Goal: Information Seeking & Learning: Learn about a topic

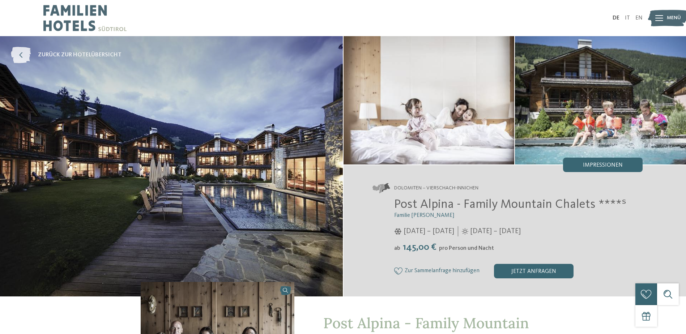
click at [22, 54] on icon at bounding box center [21, 55] width 20 height 16
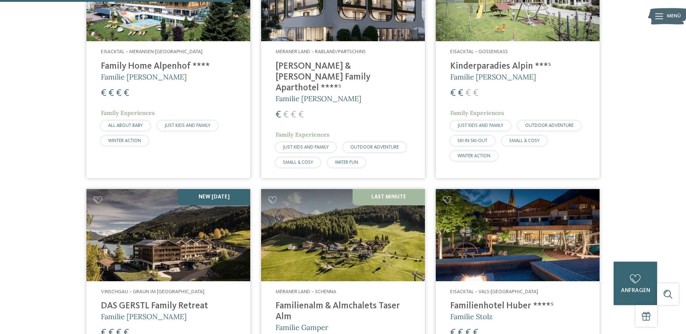
scroll to position [723, 0]
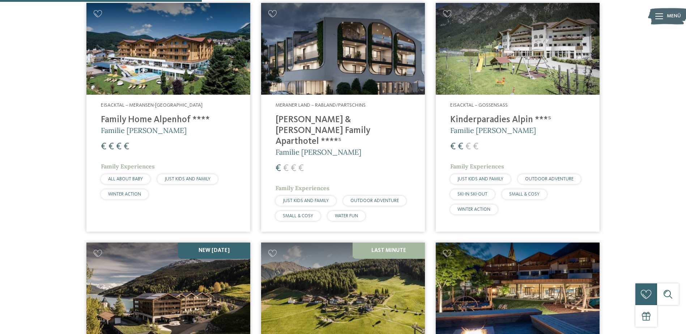
click at [162, 63] on img at bounding box center [168, 49] width 164 height 92
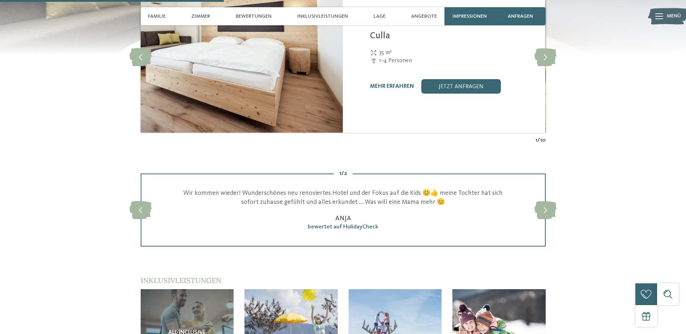
scroll to position [759, 0]
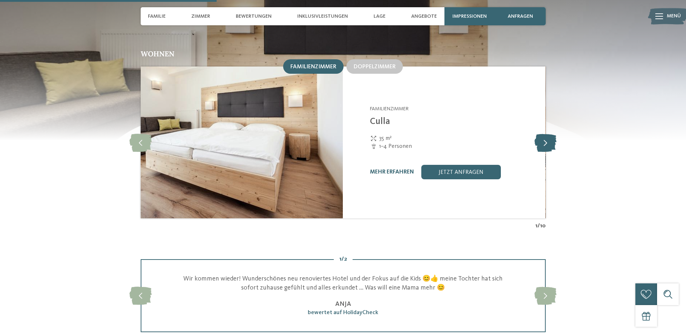
click at [548, 138] on icon at bounding box center [546, 142] width 22 height 18
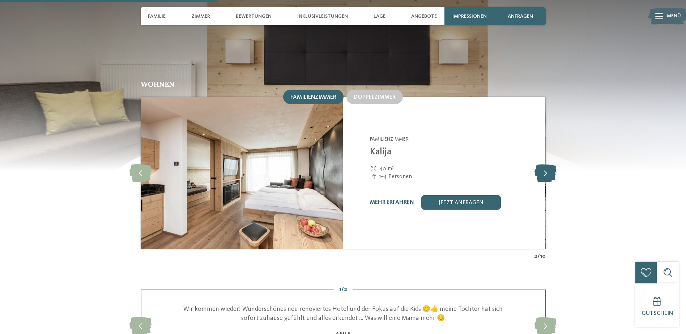
scroll to position [687, 0]
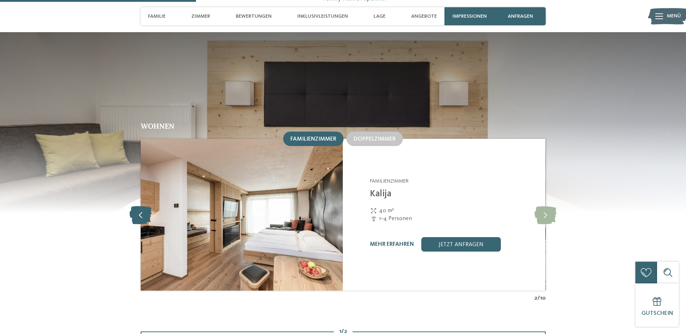
click at [139, 208] on icon at bounding box center [140, 215] width 22 height 18
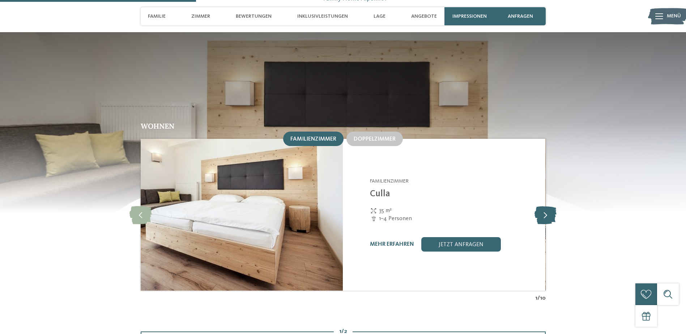
click at [543, 206] on icon at bounding box center [546, 215] width 22 height 18
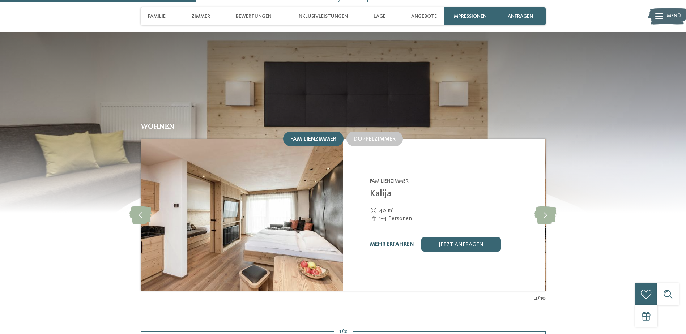
click at [393, 242] on link "mehr erfahren" at bounding box center [392, 245] width 44 height 6
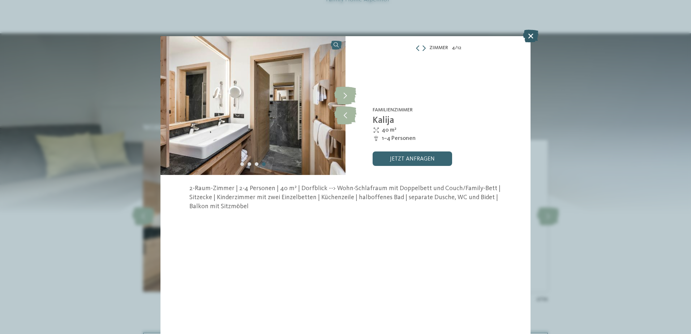
click at [531, 37] on icon at bounding box center [531, 36] width 16 height 13
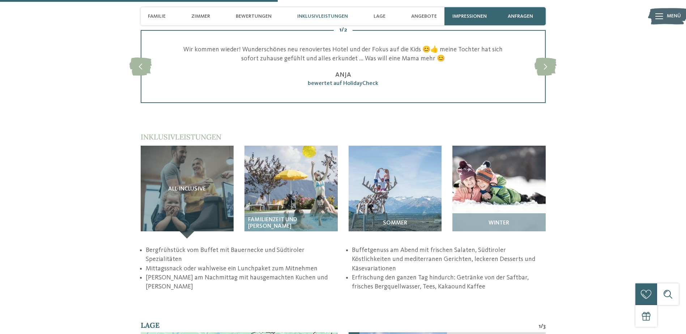
scroll to position [1049, 0]
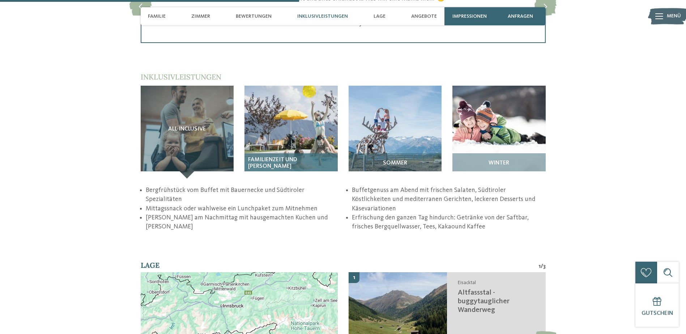
click at [279, 121] on img at bounding box center [290, 132] width 93 height 93
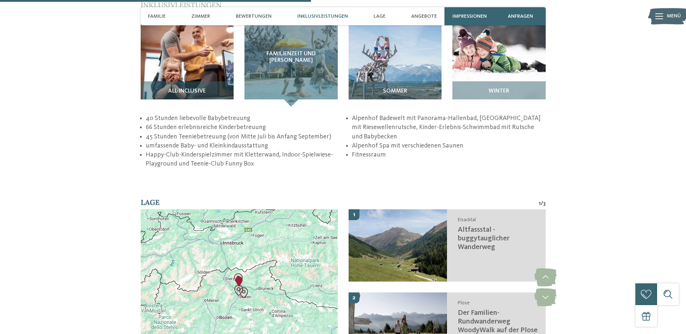
scroll to position [1121, 0]
click at [384, 141] on li "Alpenhof Spa mit verschiedenen Saunen" at bounding box center [448, 145] width 193 height 9
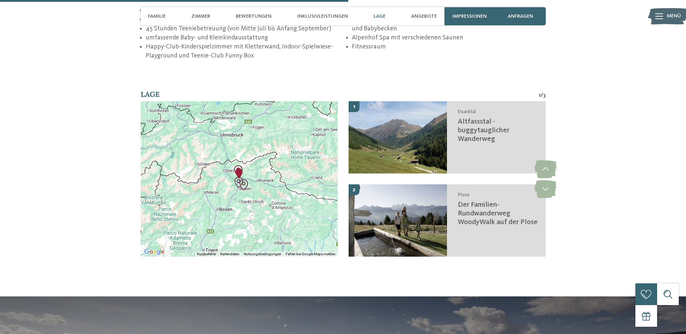
scroll to position [1230, 0]
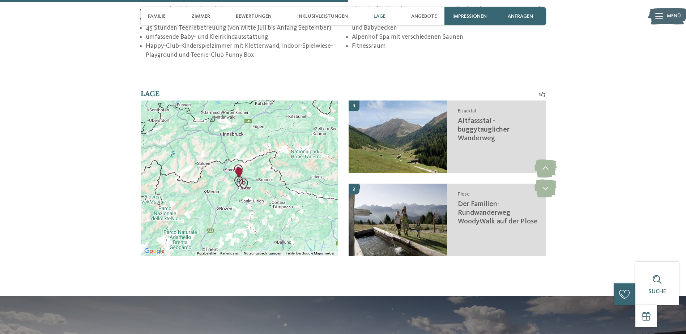
click at [271, 193] on div at bounding box center [239, 179] width 197 height 156
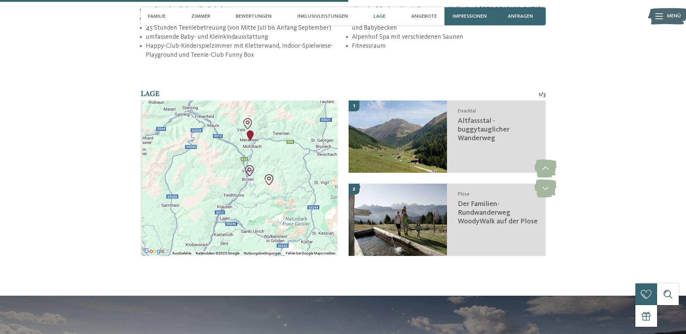
drag, startPoint x: 225, startPoint y: 165, endPoint x: 337, endPoint y: 201, distance: 117.0
click at [337, 201] on div at bounding box center [239, 179] width 197 height 156
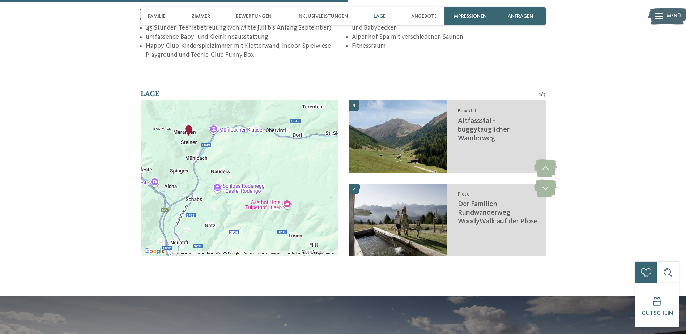
drag, startPoint x: 277, startPoint y: 108, endPoint x: 304, endPoint y: 208, distance: 103.4
click at [304, 208] on div at bounding box center [239, 179] width 197 height 156
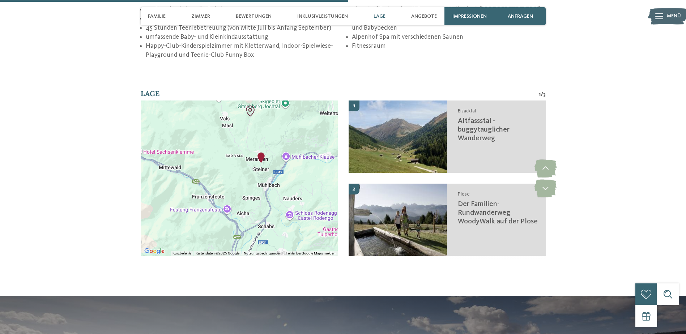
drag, startPoint x: 246, startPoint y: 171, endPoint x: 316, endPoint y: 178, distance: 70.1
click at [316, 179] on div at bounding box center [239, 179] width 197 height 156
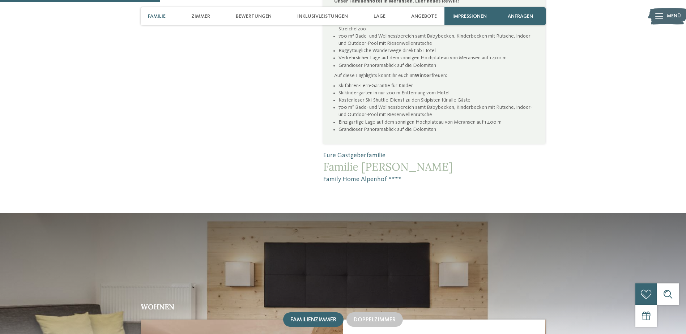
scroll to position [723, 0]
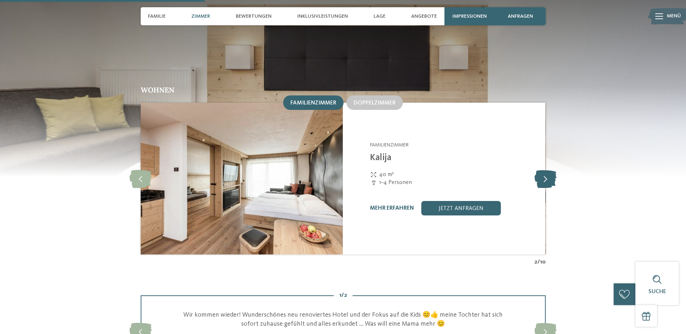
click at [548, 170] on icon at bounding box center [546, 179] width 22 height 18
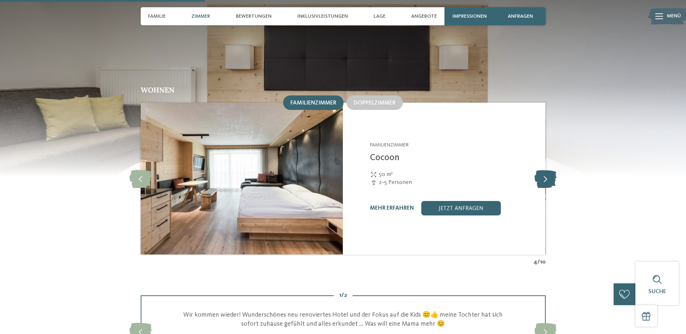
click at [548, 170] on icon at bounding box center [546, 179] width 22 height 18
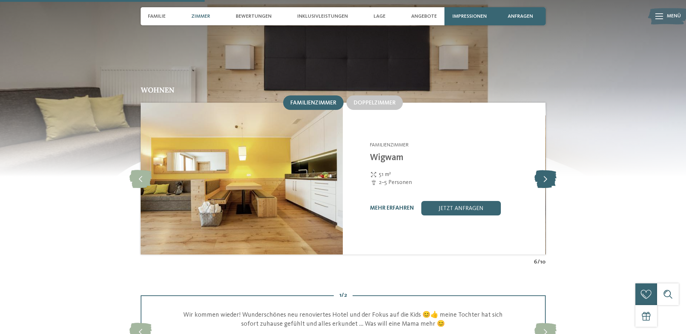
click at [548, 170] on icon at bounding box center [546, 179] width 22 height 18
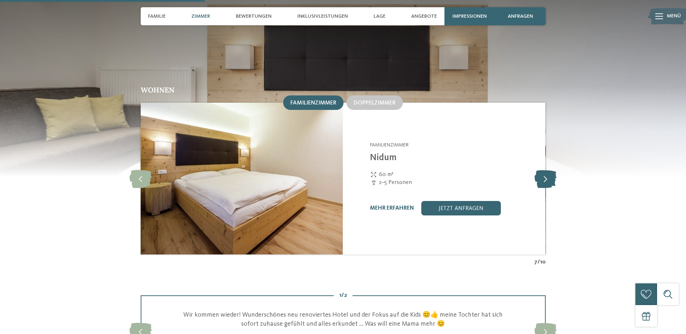
click at [548, 170] on icon at bounding box center [546, 179] width 22 height 18
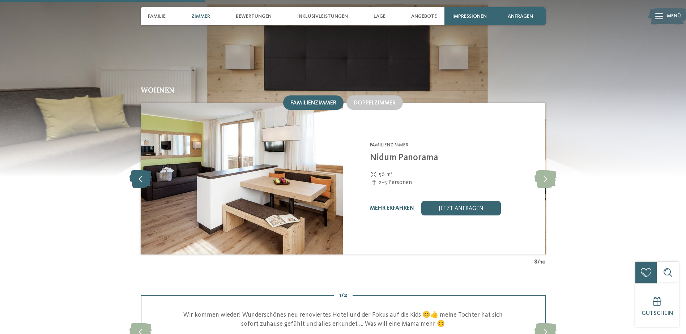
click at [141, 173] on icon at bounding box center [140, 179] width 22 height 18
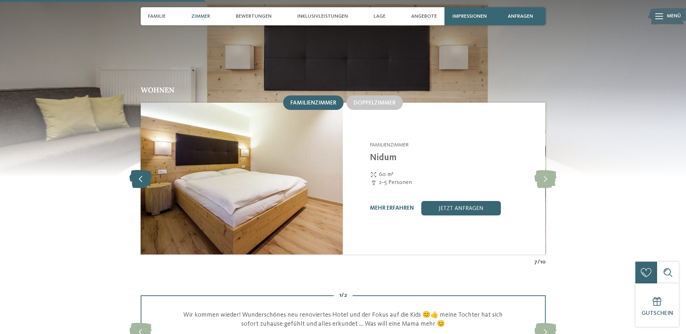
click at [141, 173] on icon at bounding box center [140, 179] width 22 height 18
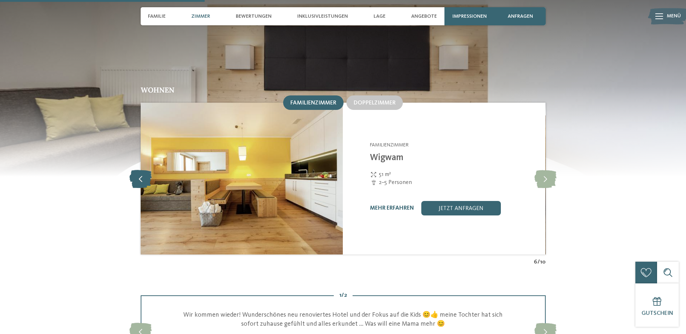
click at [141, 173] on icon at bounding box center [140, 179] width 22 height 18
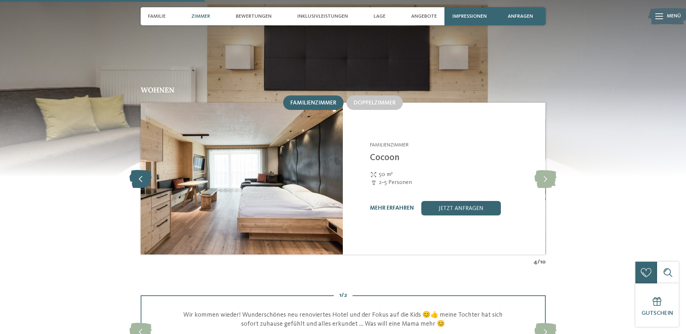
click at [141, 173] on icon at bounding box center [140, 179] width 22 height 18
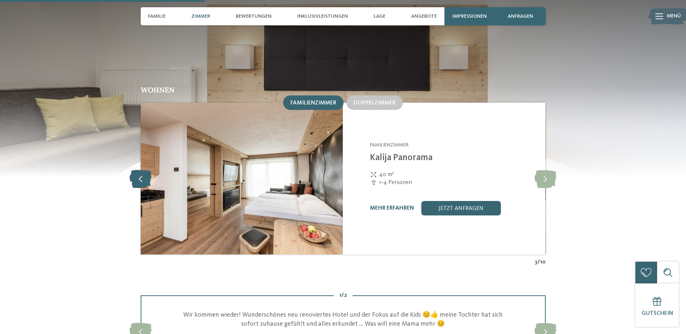
click at [141, 173] on icon at bounding box center [140, 179] width 22 height 18
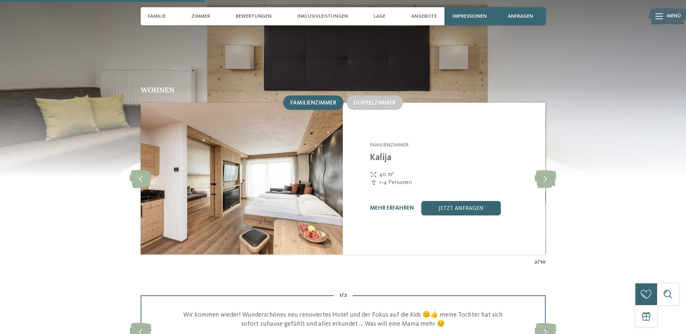
click at [274, 178] on img at bounding box center [241, 179] width 203 height 152
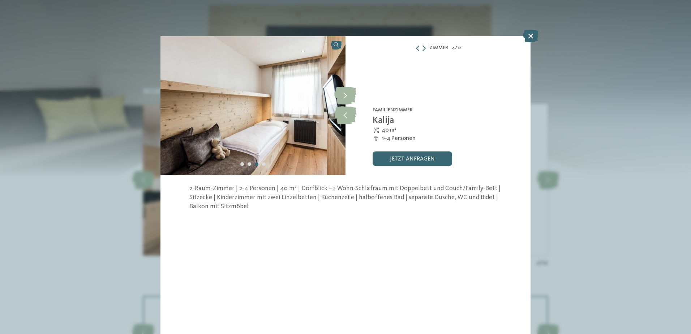
click at [529, 37] on icon at bounding box center [531, 36] width 16 height 13
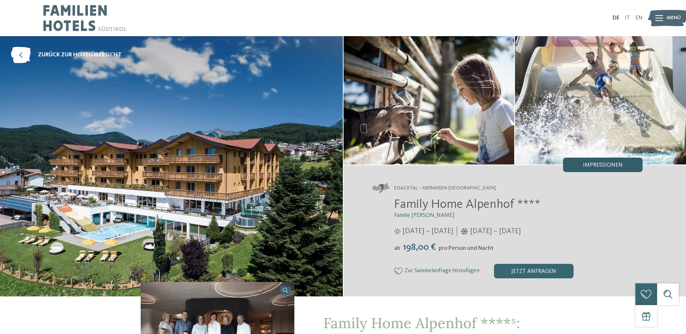
click at [603, 161] on div "Impressionen" at bounding box center [603, 165] width 80 height 14
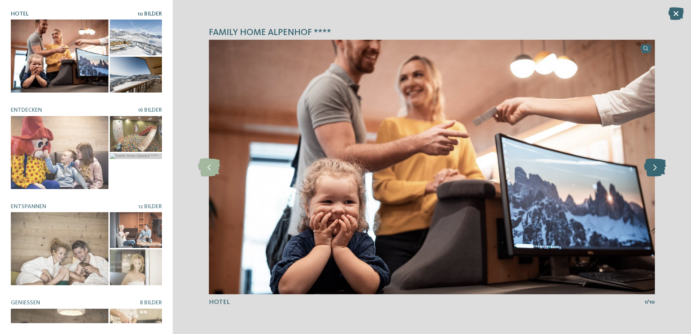
click at [659, 171] on icon at bounding box center [655, 167] width 22 height 18
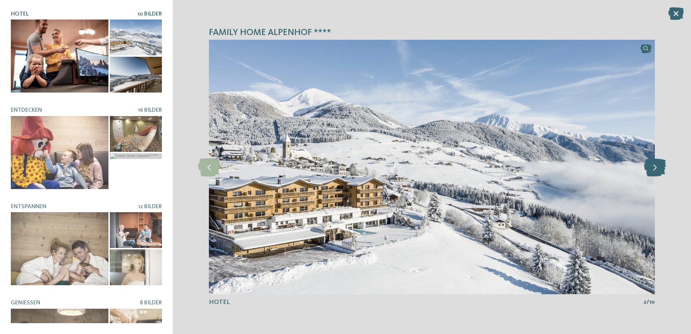
click at [659, 168] on icon at bounding box center [655, 167] width 22 height 18
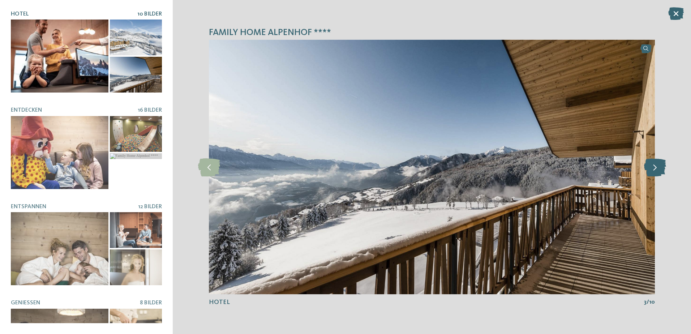
click at [659, 168] on icon at bounding box center [655, 167] width 22 height 18
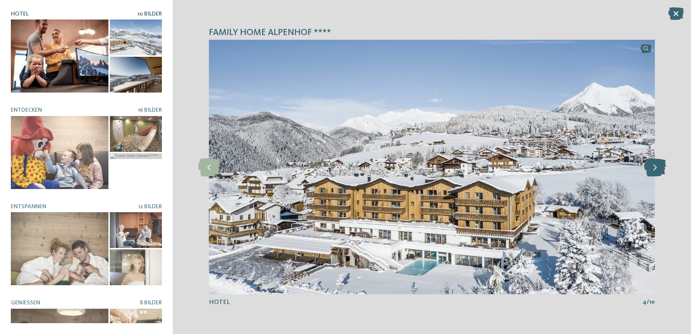
click at [659, 168] on icon at bounding box center [655, 167] width 22 height 18
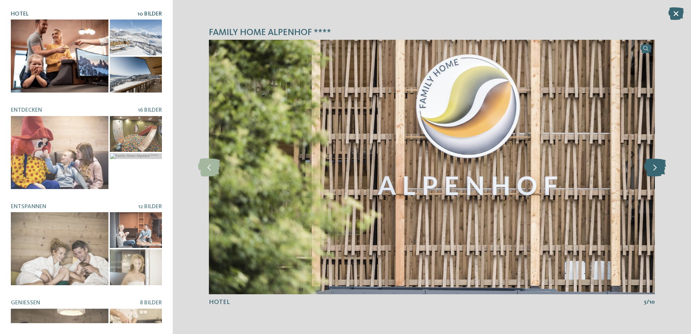
click at [659, 168] on icon at bounding box center [655, 167] width 22 height 18
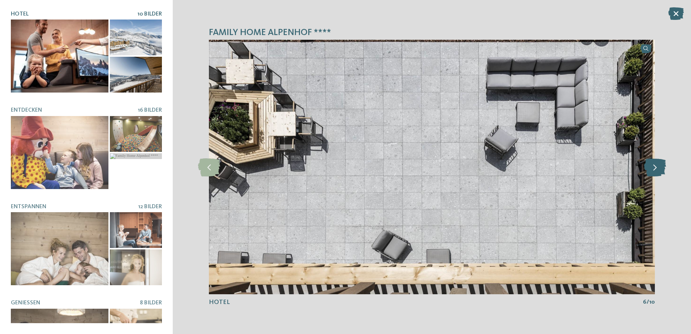
click at [659, 168] on icon at bounding box center [655, 167] width 22 height 18
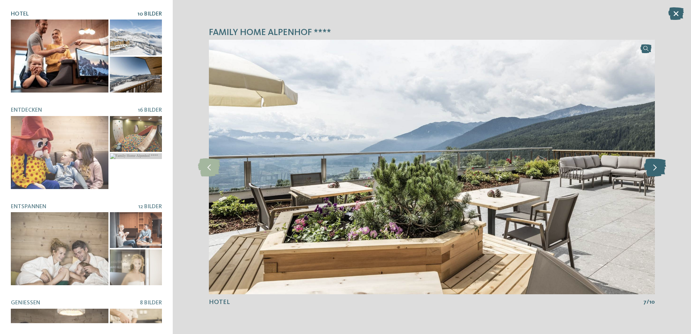
click at [659, 168] on icon at bounding box center [655, 167] width 22 height 18
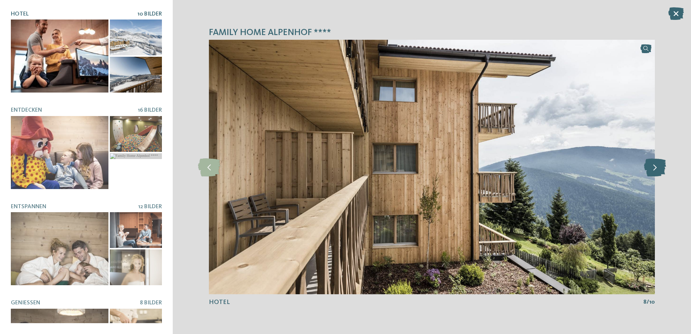
click at [659, 168] on icon at bounding box center [655, 167] width 22 height 18
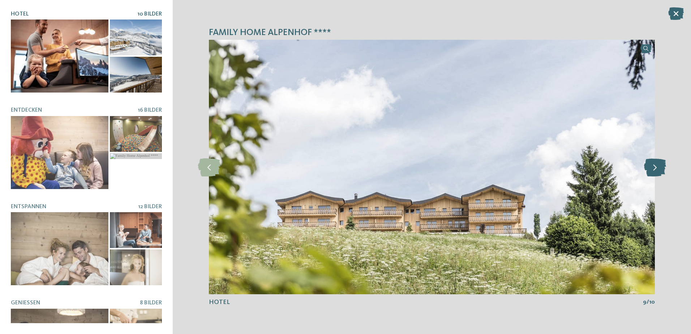
click at [659, 168] on icon at bounding box center [655, 167] width 22 height 18
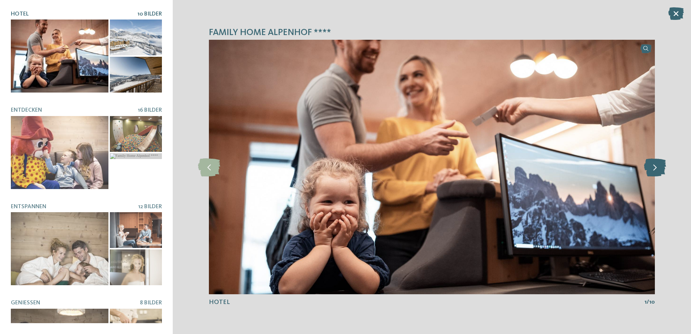
click at [659, 168] on icon at bounding box center [655, 167] width 22 height 18
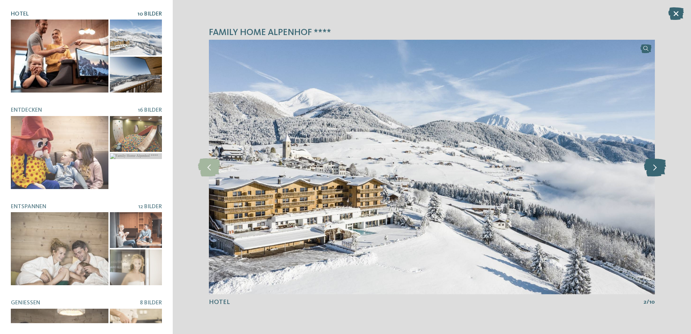
click at [659, 168] on icon at bounding box center [655, 167] width 22 height 18
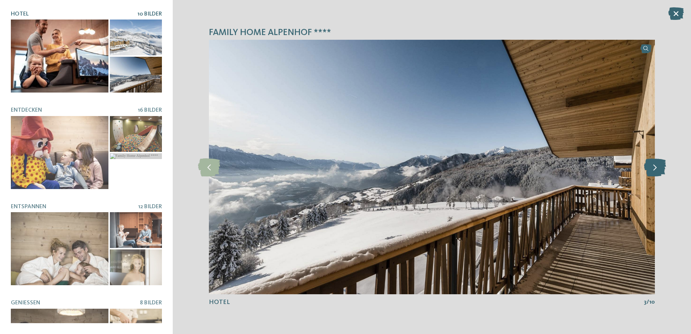
click at [659, 168] on icon at bounding box center [655, 167] width 22 height 18
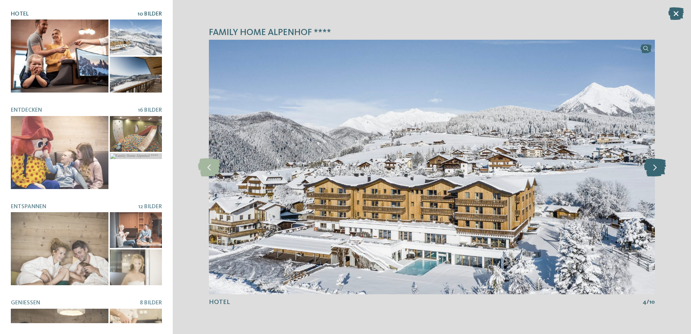
click at [659, 168] on icon at bounding box center [655, 167] width 22 height 18
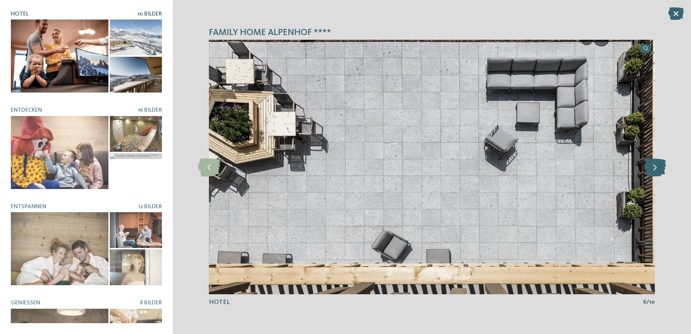
click at [659, 168] on icon at bounding box center [655, 167] width 22 height 18
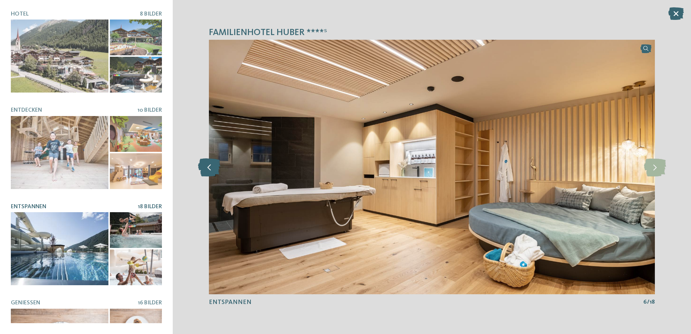
click at [205, 171] on icon at bounding box center [209, 167] width 22 height 18
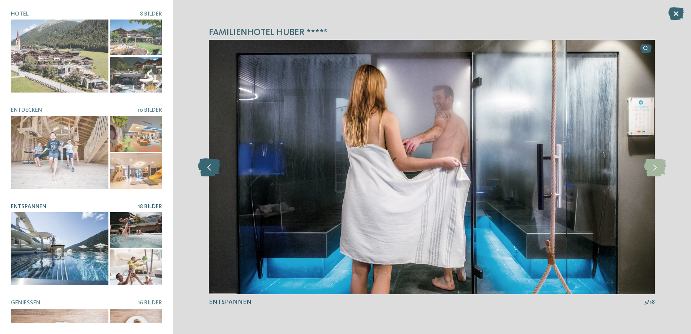
click at [205, 171] on icon at bounding box center [209, 167] width 22 height 18
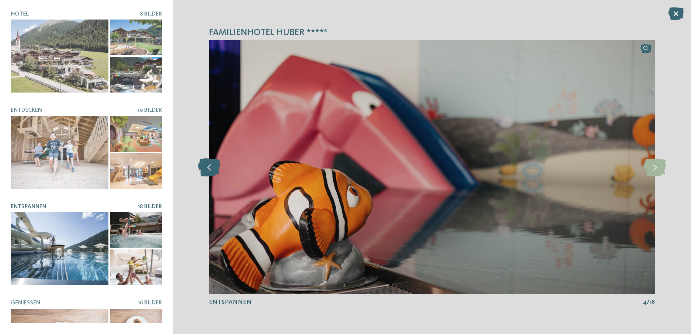
click at [205, 171] on icon at bounding box center [209, 167] width 22 height 18
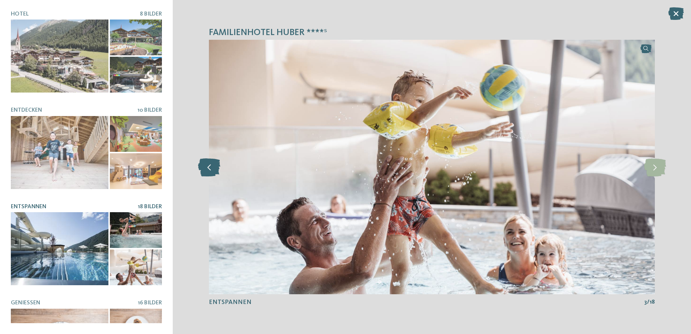
click at [205, 171] on icon at bounding box center [209, 167] width 22 height 18
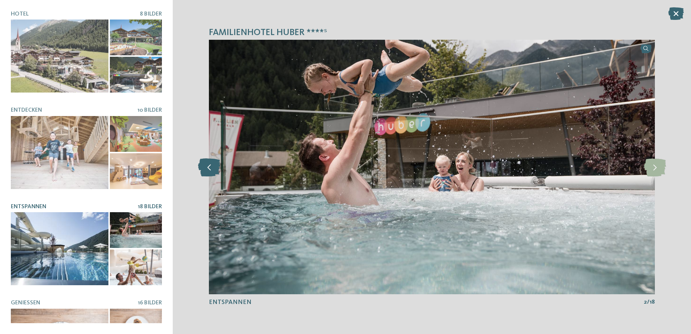
click at [205, 171] on icon at bounding box center [209, 167] width 22 height 18
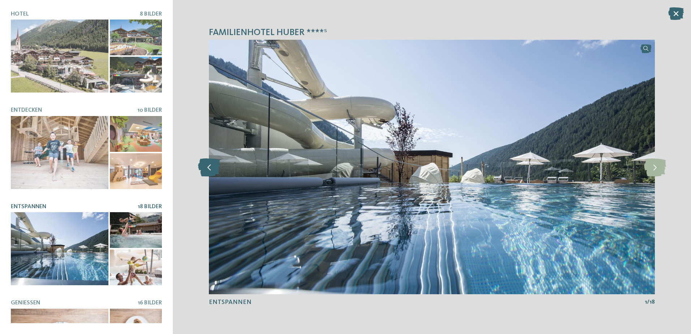
click at [205, 171] on icon at bounding box center [209, 167] width 22 height 18
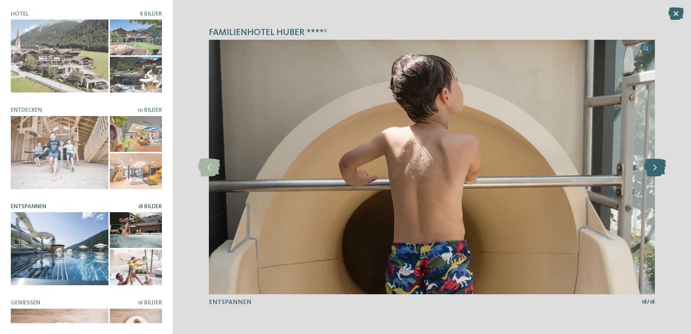
click at [654, 171] on icon at bounding box center [655, 167] width 22 height 18
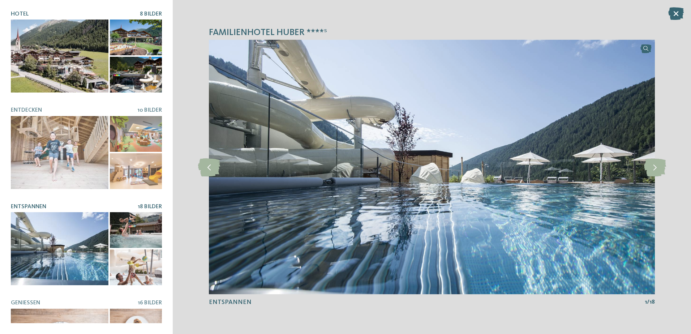
click at [63, 63] on div at bounding box center [60, 56] width 98 height 73
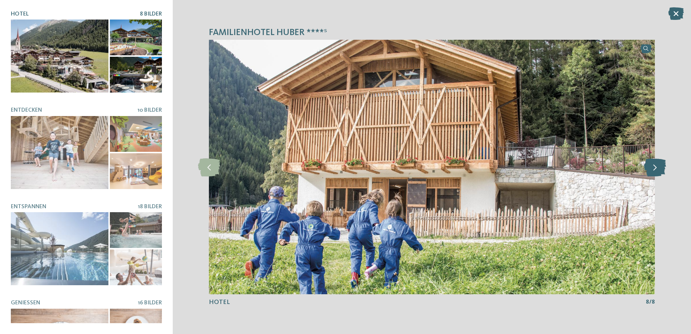
click at [654, 169] on icon at bounding box center [655, 167] width 22 height 18
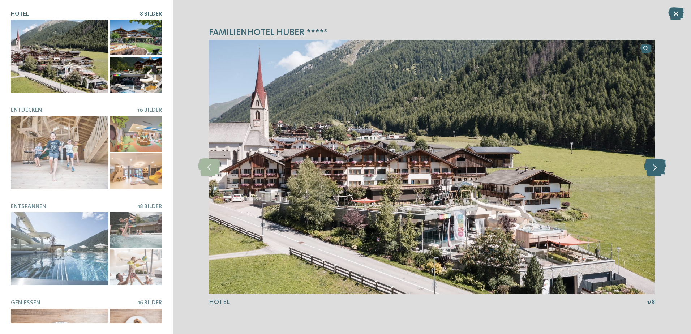
click at [658, 165] on icon at bounding box center [655, 167] width 22 height 18
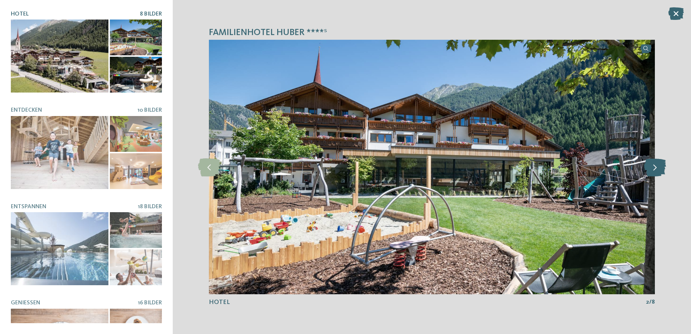
click at [658, 165] on icon at bounding box center [655, 167] width 22 height 18
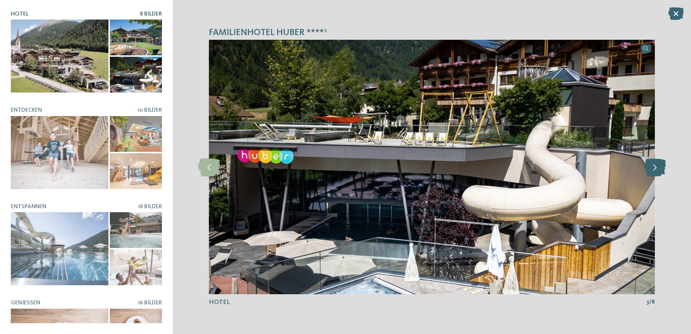
click at [658, 165] on icon at bounding box center [655, 167] width 22 height 18
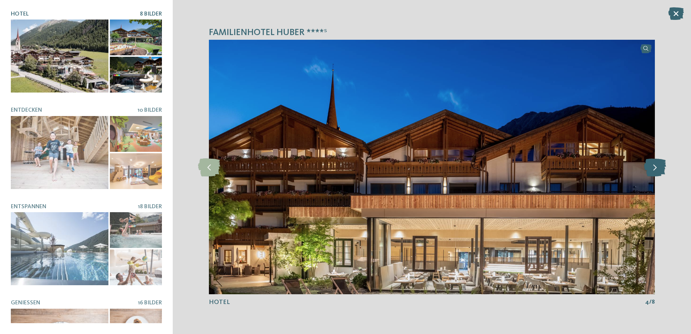
click at [658, 165] on icon at bounding box center [655, 167] width 22 height 18
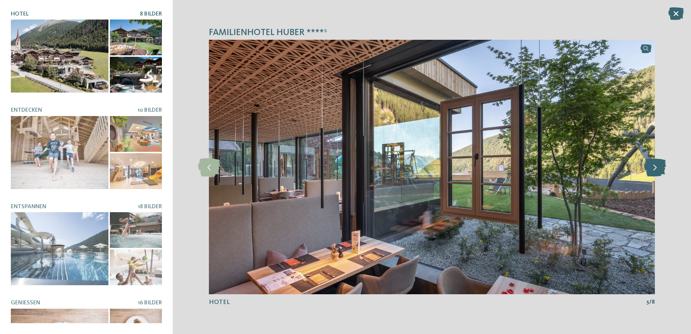
click at [658, 165] on icon at bounding box center [655, 167] width 22 height 18
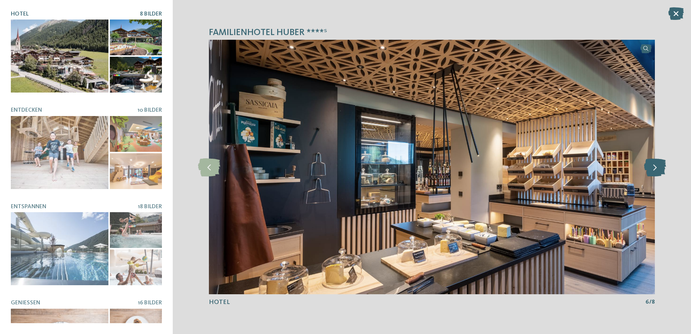
click at [658, 165] on icon at bounding box center [655, 167] width 22 height 18
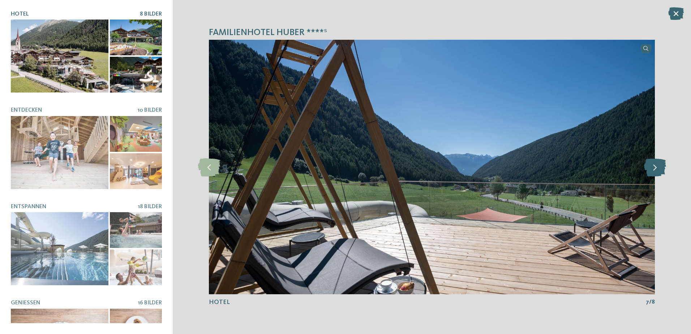
click at [656, 168] on icon at bounding box center [655, 167] width 22 height 18
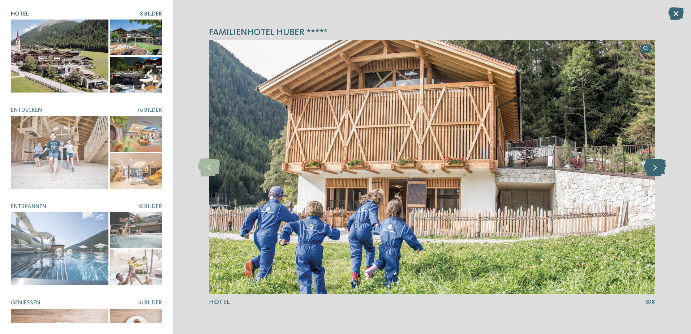
click at [656, 168] on icon at bounding box center [655, 167] width 22 height 18
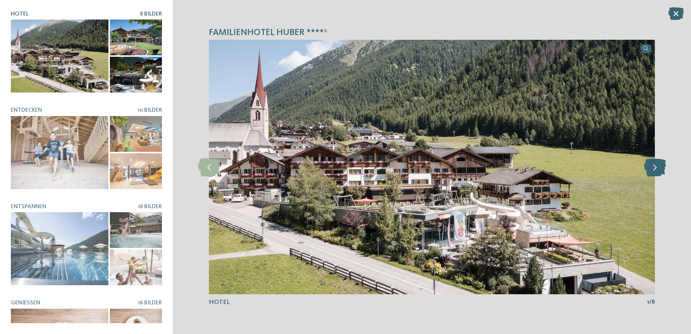
click at [656, 168] on icon at bounding box center [655, 167] width 22 height 18
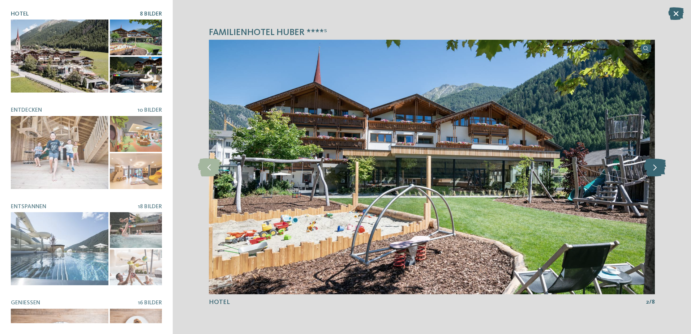
click at [656, 168] on icon at bounding box center [655, 167] width 22 height 18
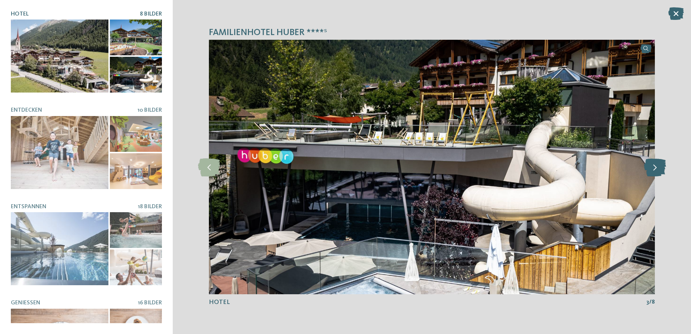
click at [656, 168] on icon at bounding box center [655, 167] width 22 height 18
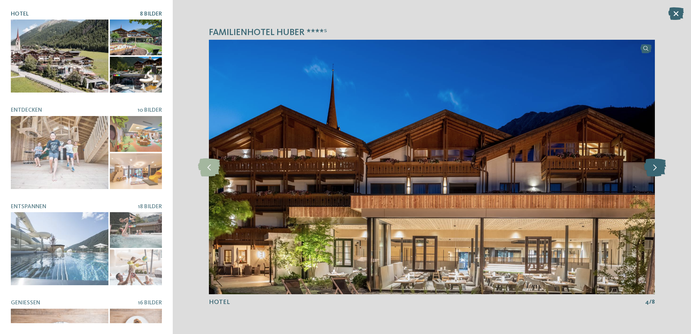
click at [656, 168] on icon at bounding box center [655, 167] width 22 height 18
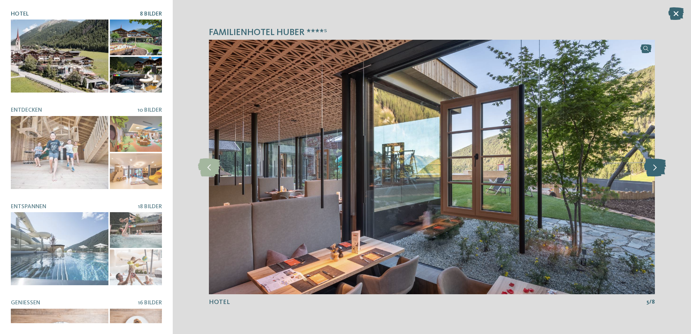
click at [656, 168] on icon at bounding box center [655, 167] width 22 height 18
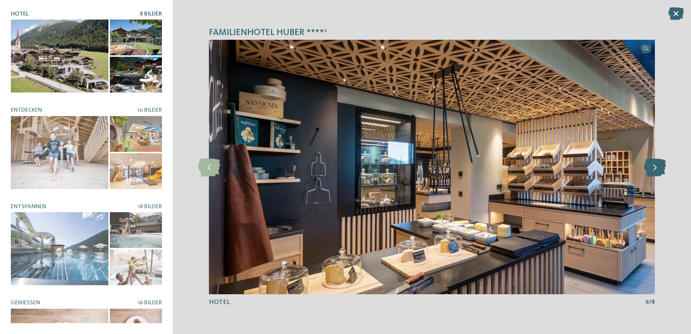
click at [656, 168] on icon at bounding box center [655, 167] width 22 height 18
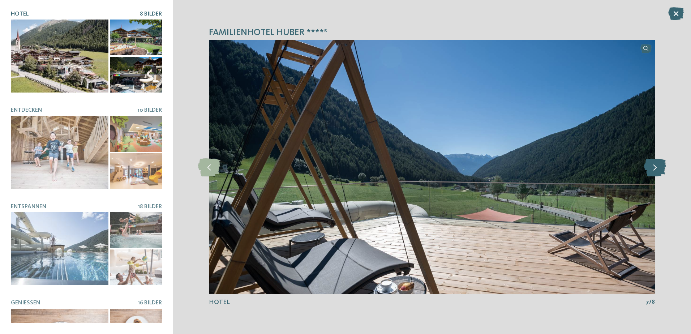
click at [656, 168] on icon at bounding box center [655, 167] width 22 height 18
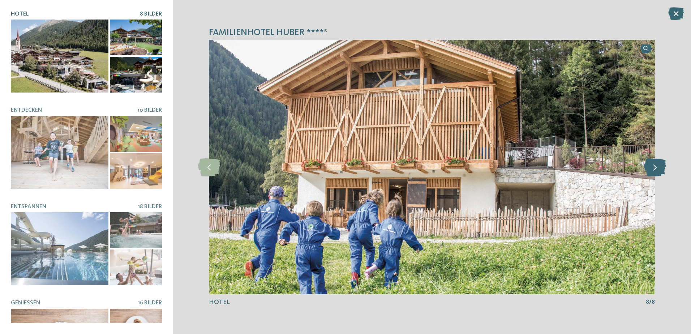
click at [656, 168] on icon at bounding box center [655, 167] width 22 height 18
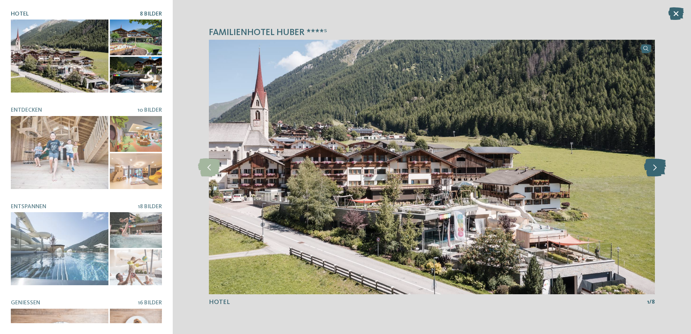
click at [656, 168] on icon at bounding box center [655, 167] width 22 height 18
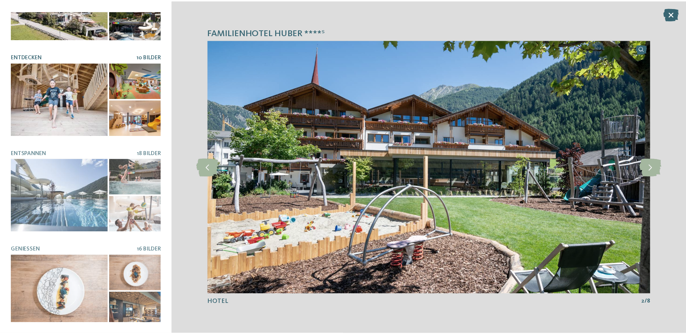
scroll to position [108, 0]
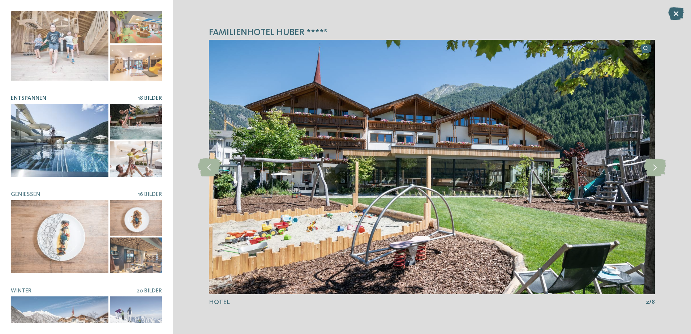
click at [63, 139] on div at bounding box center [60, 140] width 98 height 73
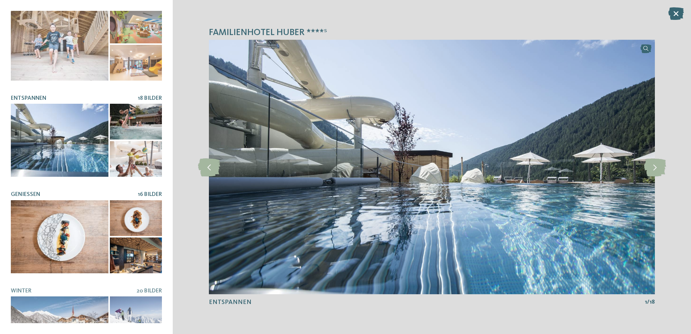
click at [73, 224] on div at bounding box center [60, 236] width 98 height 73
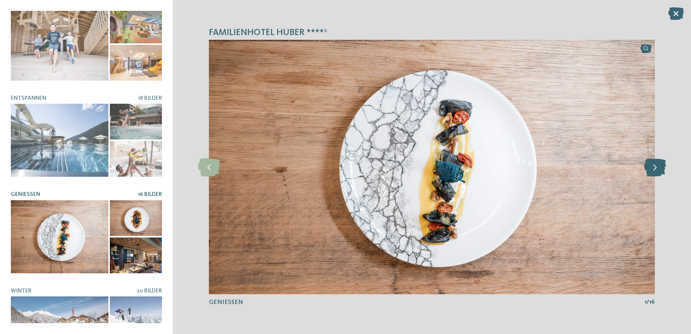
click at [652, 170] on icon at bounding box center [655, 167] width 22 height 18
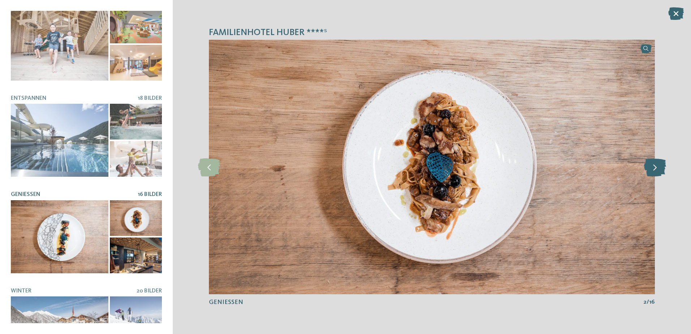
click at [653, 170] on icon at bounding box center [655, 167] width 22 height 18
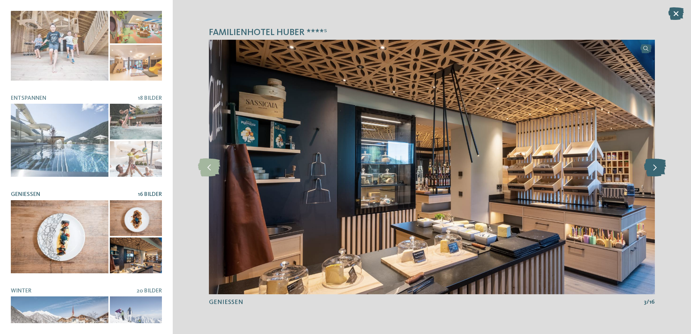
click at [653, 170] on icon at bounding box center [655, 167] width 22 height 18
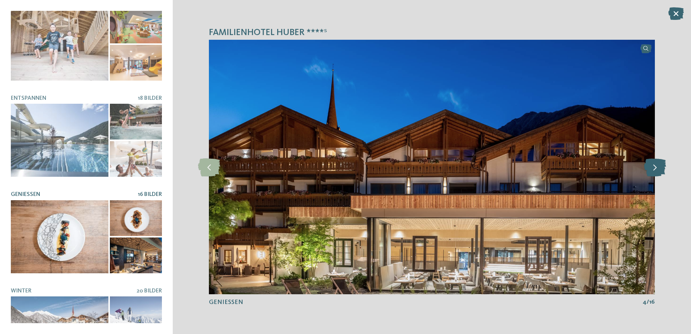
click at [653, 170] on icon at bounding box center [655, 167] width 22 height 18
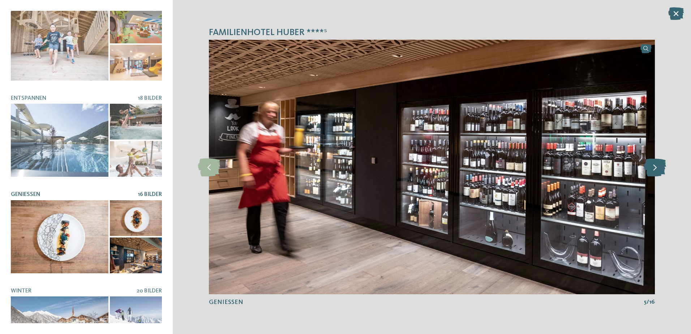
click at [653, 170] on icon at bounding box center [655, 167] width 22 height 18
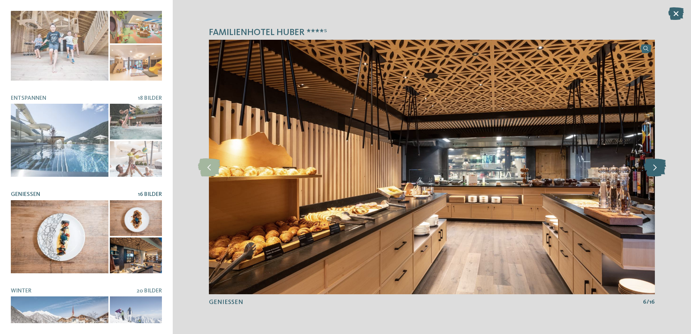
click at [654, 170] on icon at bounding box center [655, 167] width 22 height 18
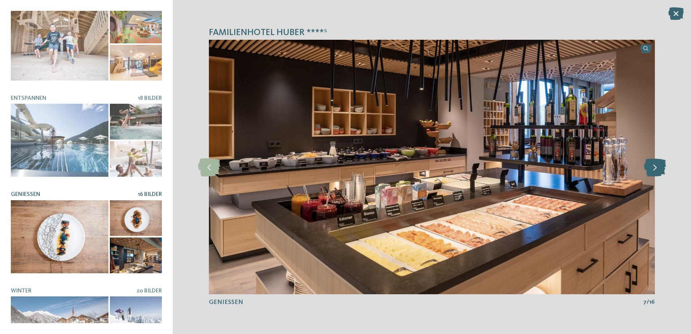
click at [654, 170] on icon at bounding box center [655, 167] width 22 height 18
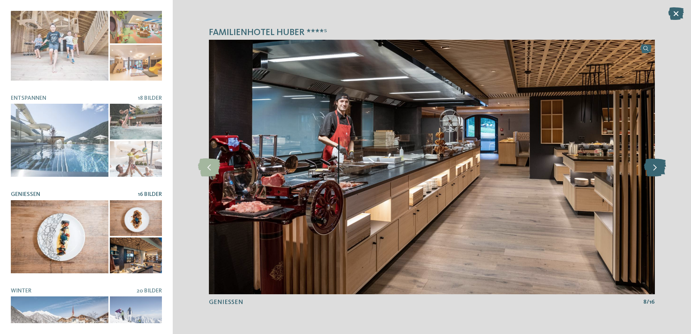
click at [654, 170] on icon at bounding box center [655, 167] width 22 height 18
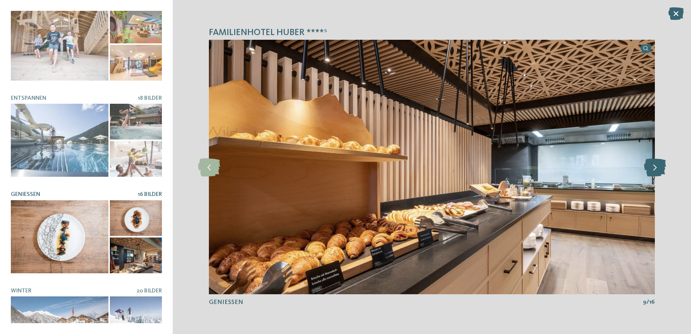
click at [654, 170] on icon at bounding box center [655, 167] width 22 height 18
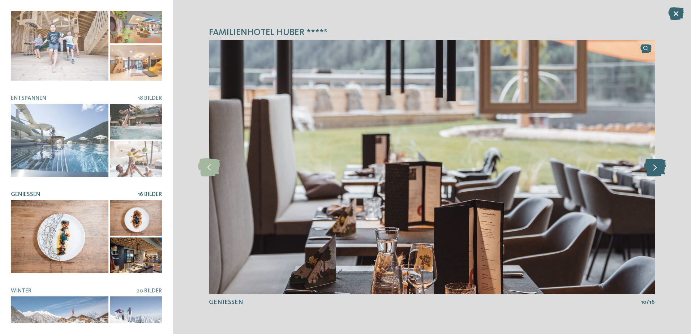
click at [654, 170] on icon at bounding box center [655, 167] width 22 height 18
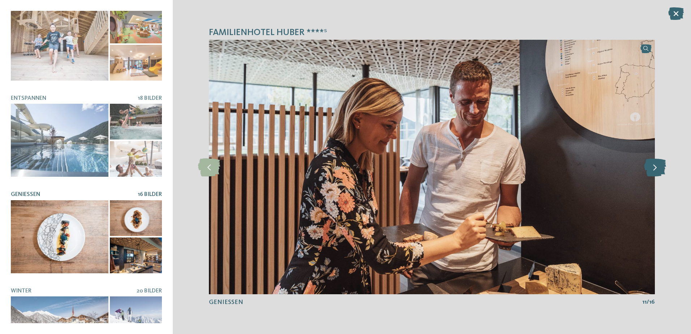
click at [654, 170] on icon at bounding box center [655, 167] width 22 height 18
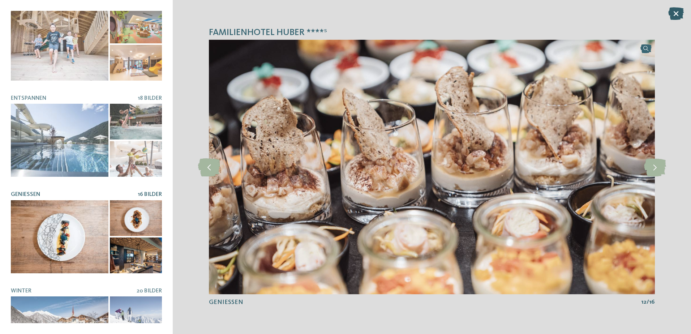
click at [675, 13] on icon at bounding box center [677, 13] width 16 height 13
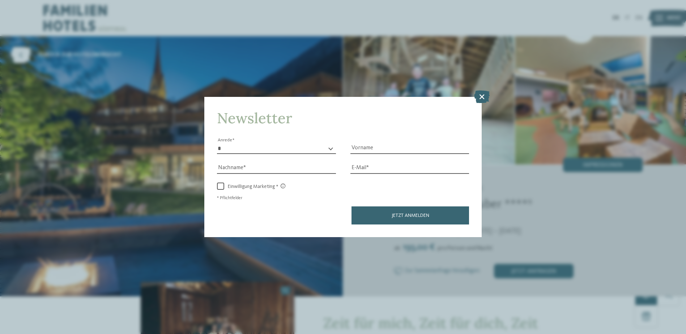
click at [480, 96] on icon at bounding box center [482, 96] width 16 height 13
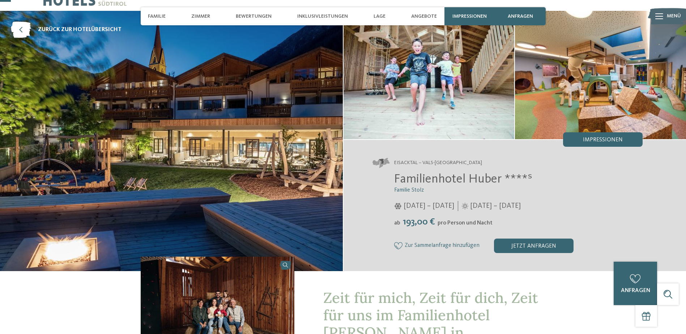
scroll to position [0, 0]
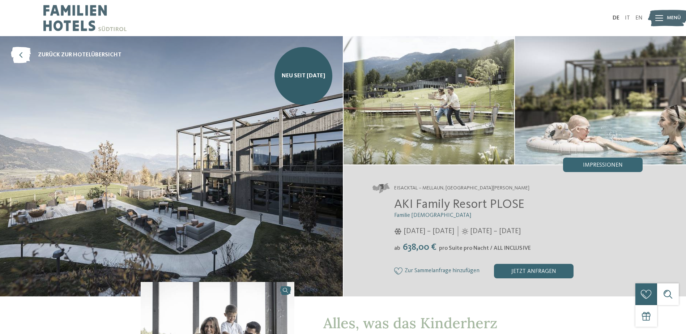
click at [468, 114] on img at bounding box center [429, 100] width 171 height 128
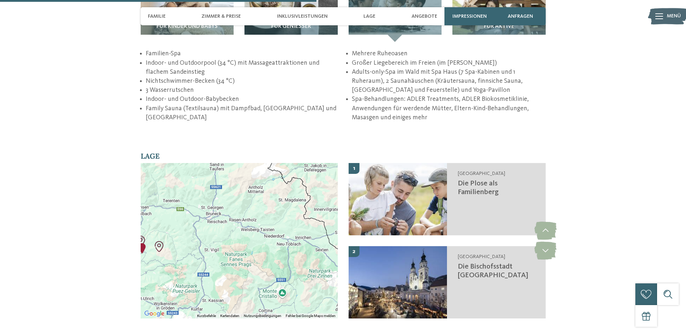
scroll to position [1338, 0]
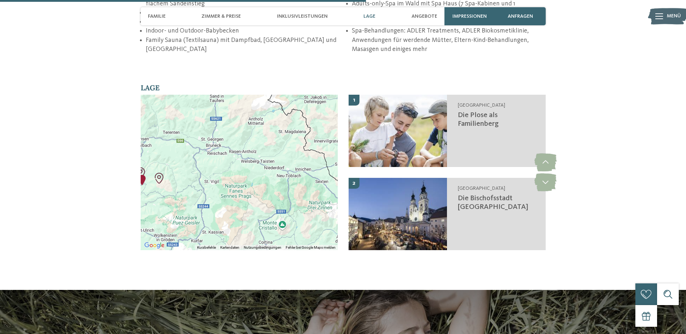
click at [249, 144] on div at bounding box center [239, 173] width 197 height 156
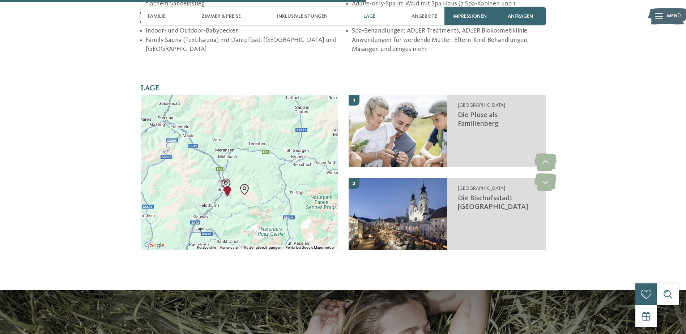
drag, startPoint x: 249, startPoint y: 144, endPoint x: 345, endPoint y: 157, distance: 97.1
click at [345, 157] on div "← Nach links → Nach rechts ↑ Nach oben ↓ Nach unten + Heranzoomen - Herauszoome…" at bounding box center [343, 178] width 405 height 166
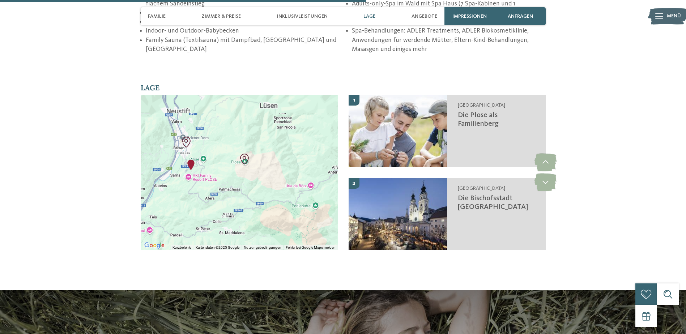
drag, startPoint x: 253, startPoint y: 178, endPoint x: 259, endPoint y: 179, distance: 5.9
click at [259, 179] on div at bounding box center [239, 173] width 197 height 156
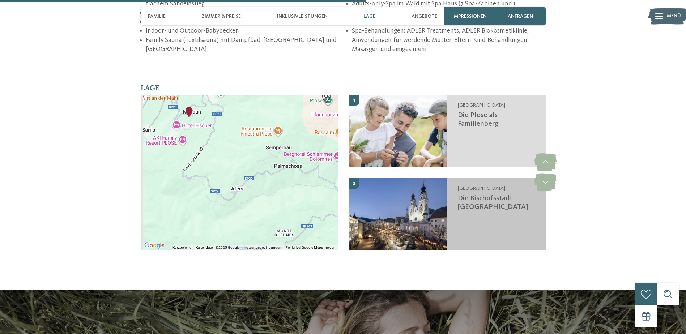
drag, startPoint x: 241, startPoint y: 148, endPoint x: 359, endPoint y: 152, distance: 117.6
click at [359, 152] on div "← Nach links → Nach rechts ↑ Nach oben ↓ Nach unten + Heranzoomen - Herauszoome…" at bounding box center [343, 178] width 405 height 166
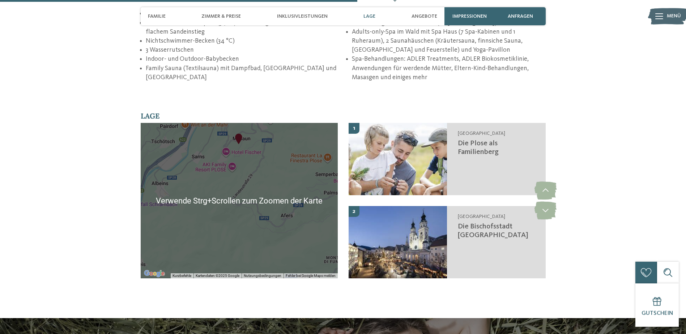
scroll to position [1302, 0]
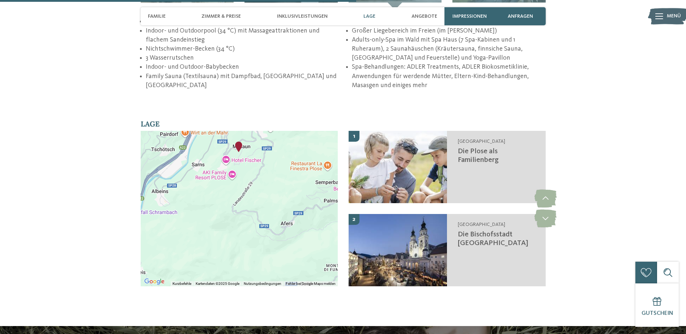
click at [240, 141] on img "AKI Family Resort PLOSE" at bounding box center [238, 146] width 11 height 11
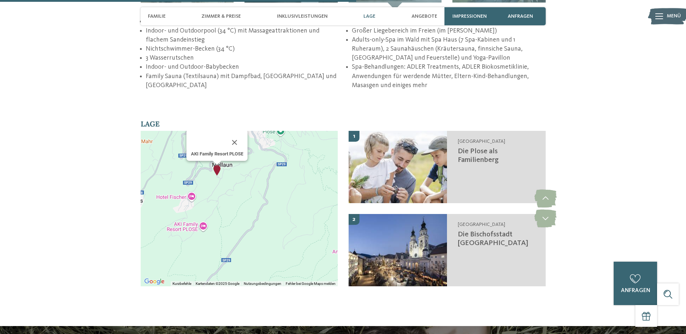
click at [262, 196] on div "AKI Family Resort PLOSE" at bounding box center [239, 209] width 197 height 156
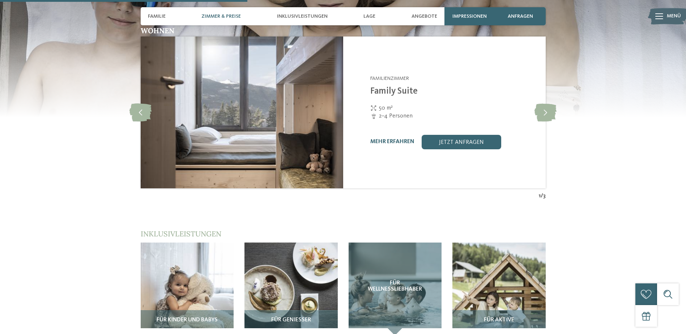
scroll to position [904, 0]
